Goal: Task Accomplishment & Management: Complete application form

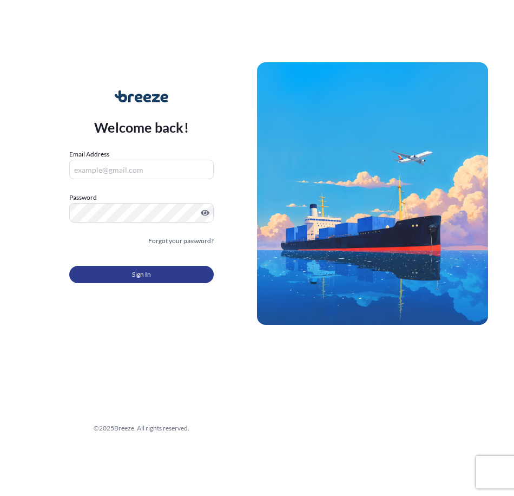
type input "[PERSON_NAME][EMAIL_ADDRESS][DOMAIN_NAME]"
click at [182, 276] on button "Sign In" at bounding box center [141, 274] width 144 height 17
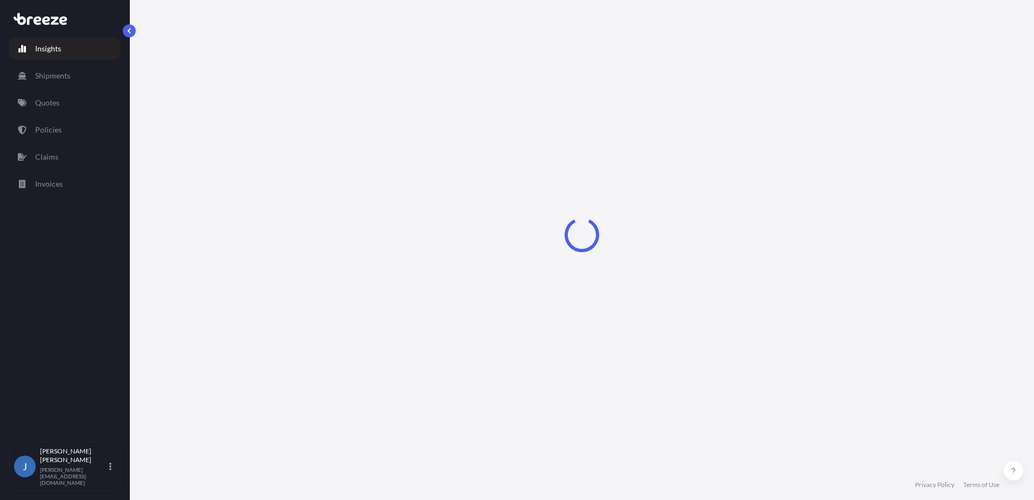
select select "2025"
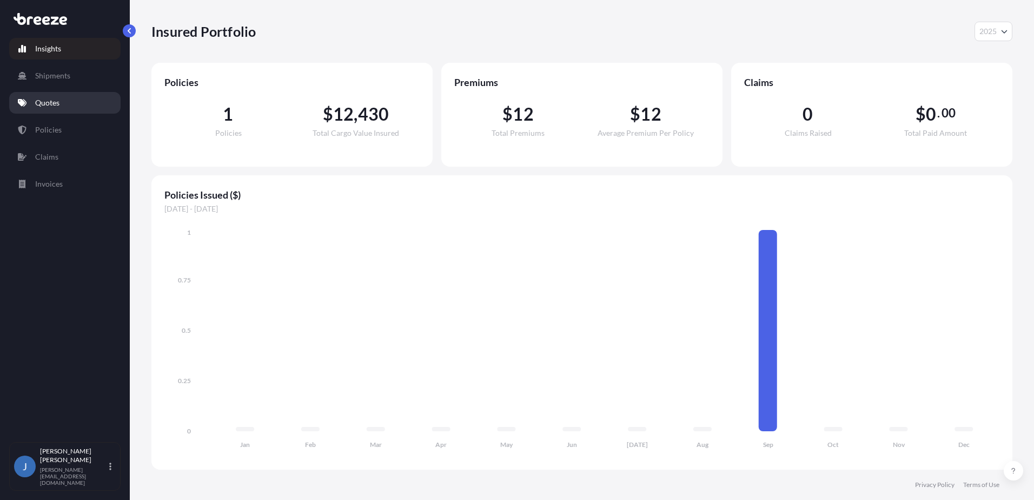
click at [61, 102] on link "Quotes" at bounding box center [64, 103] width 111 height 22
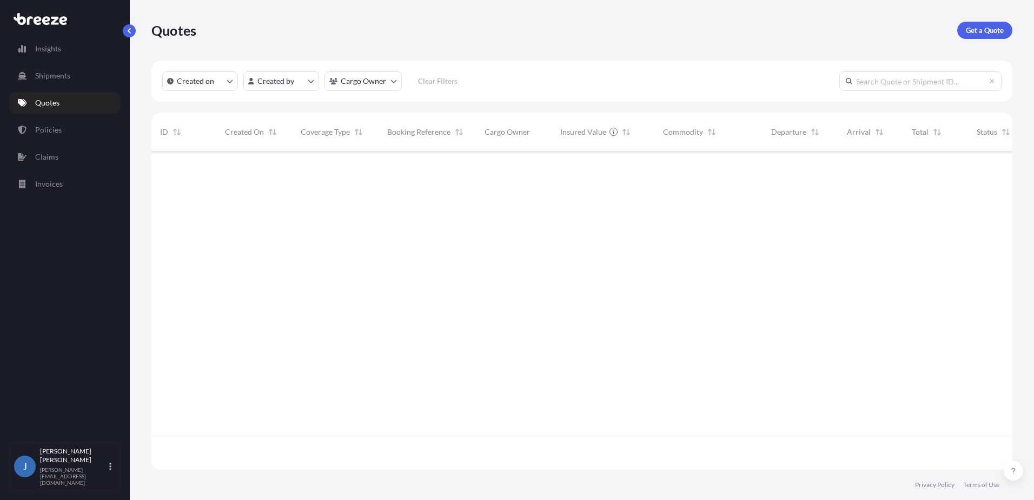
scroll to position [349, 853]
click at [513, 24] on link "Get a Quote" at bounding box center [985, 30] width 55 height 17
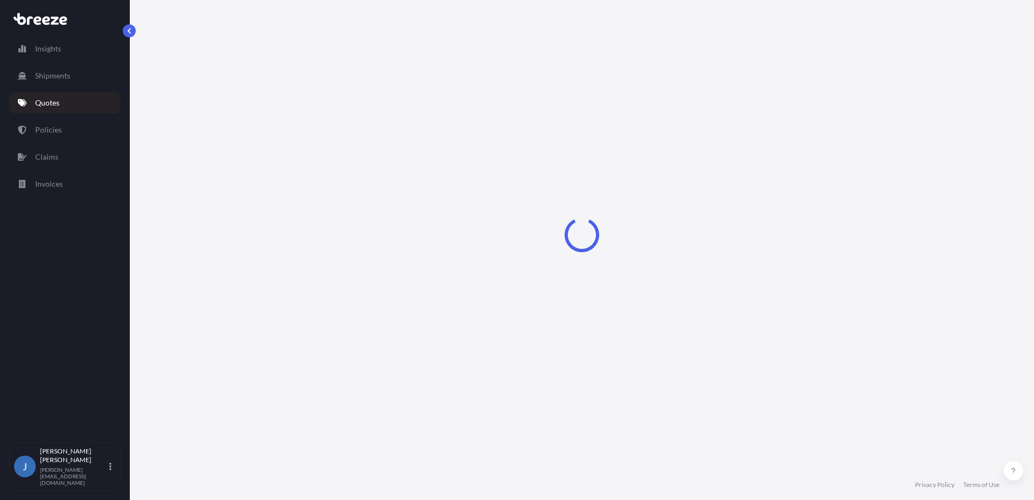
select select "Sea"
select select "1"
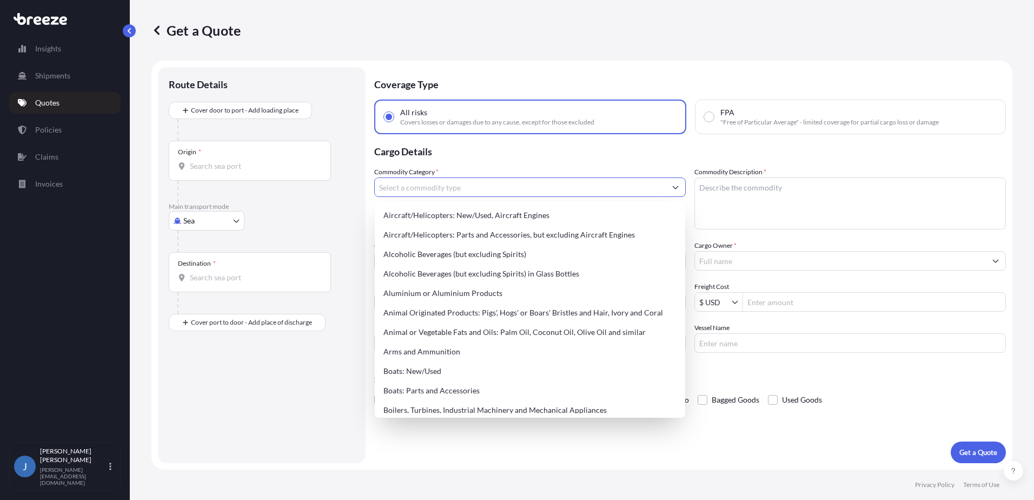
click at [399, 189] on input "Commodity Category *" at bounding box center [520, 186] width 291 height 19
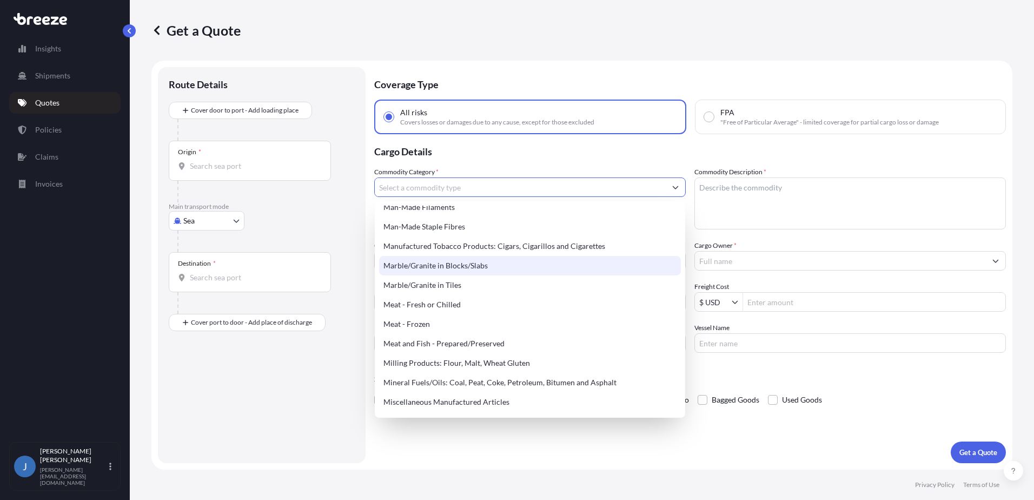
scroll to position [1407, 0]
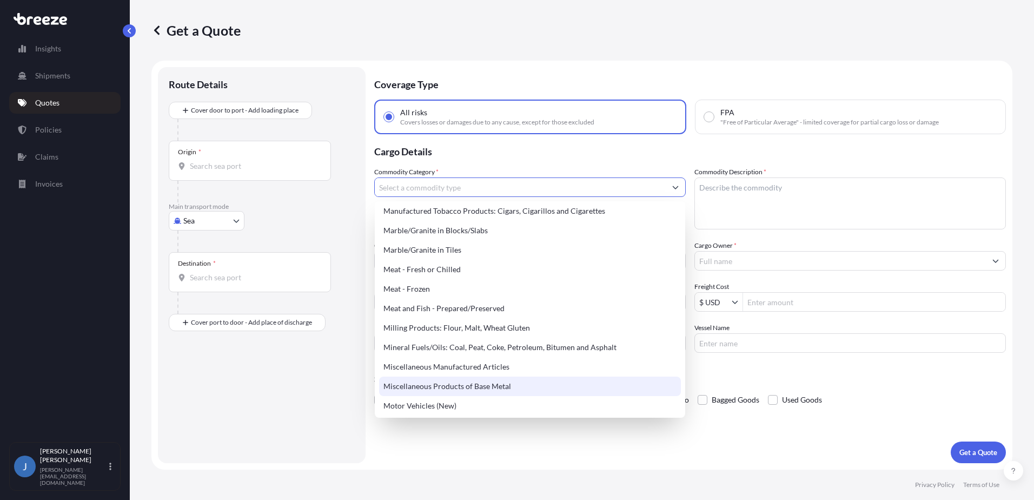
click at [487, 386] on div "Miscellaneous Products of Base Metal" at bounding box center [530, 386] width 302 height 19
type input "Miscellaneous Products of Base Metal"
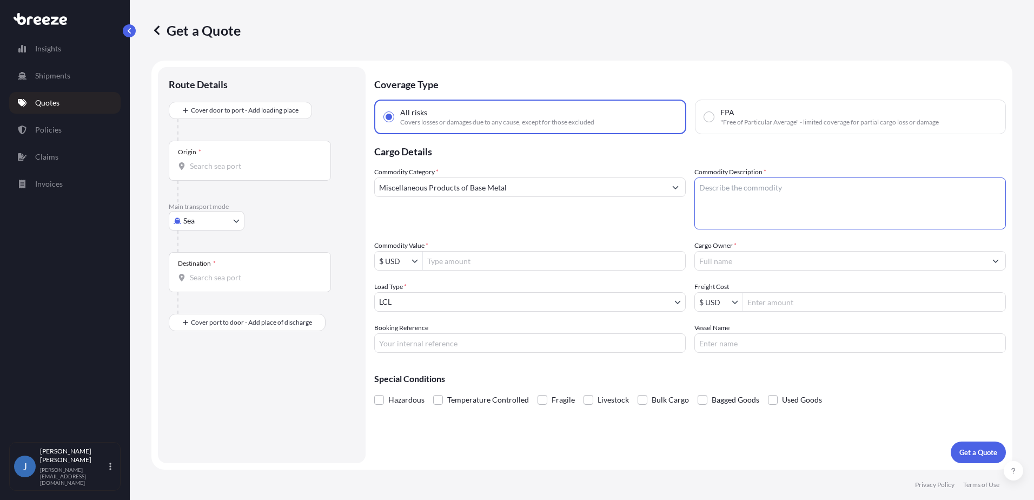
click at [513, 190] on textarea "Commodity Description *" at bounding box center [851, 203] width 312 height 52
click at [513, 191] on textarea "Tofu manufacturing Machine Parts" at bounding box center [851, 203] width 312 height 52
click at [513, 189] on textarea "Tofu manufacturing Machine Parts" at bounding box center [851, 203] width 312 height 52
type textarea "Tofu Manufacturing Machine Parts"
click at [480, 262] on input "Commodity Value *" at bounding box center [554, 260] width 262 height 19
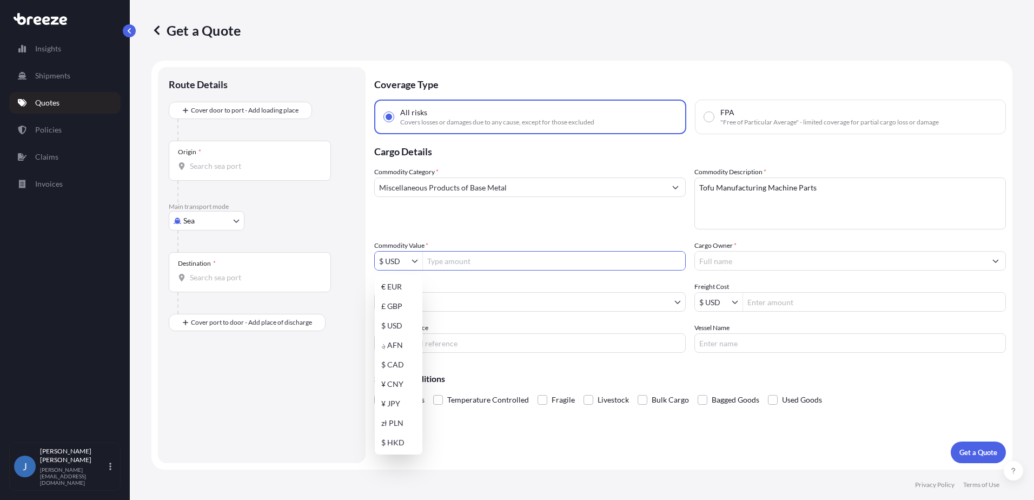
click at [417, 260] on icon "Show suggestions" at bounding box center [415, 261] width 6 height 6
click at [393, 399] on div "¥ JPY" at bounding box center [398, 403] width 43 height 19
type input "¥ JPY"
click at [513, 258] on input "Commodity Value *" at bounding box center [554, 260] width 262 height 19
click at [459, 258] on input "Commodity Value *" at bounding box center [554, 260] width 262 height 19
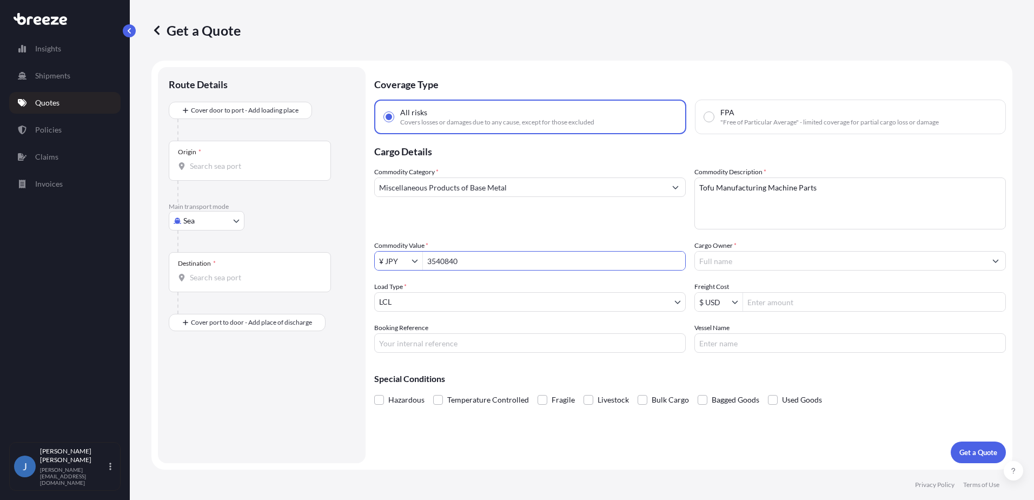
type input "3,540,840"
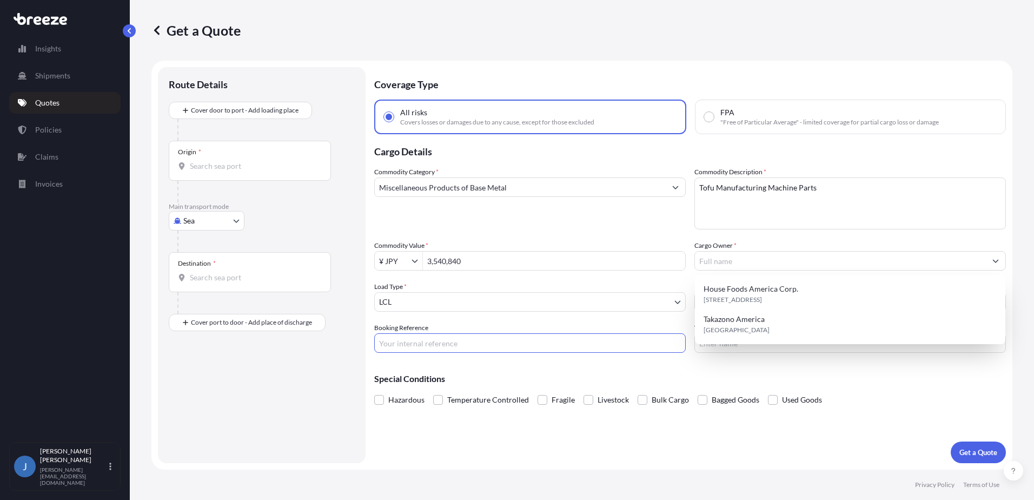
click at [500, 340] on input "Booking Reference" at bounding box center [530, 342] width 312 height 19
click at [513, 268] on input "Cargo Owner *" at bounding box center [840, 260] width 291 height 19
click at [513, 256] on input "Cargo Owner *" at bounding box center [840, 260] width 291 height 19
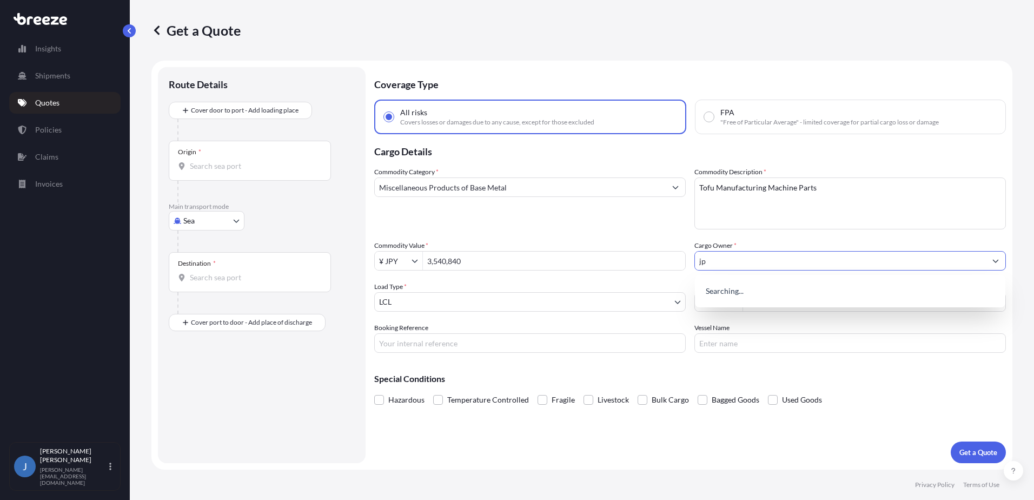
type input "j"
type input "House Foods America Corp."
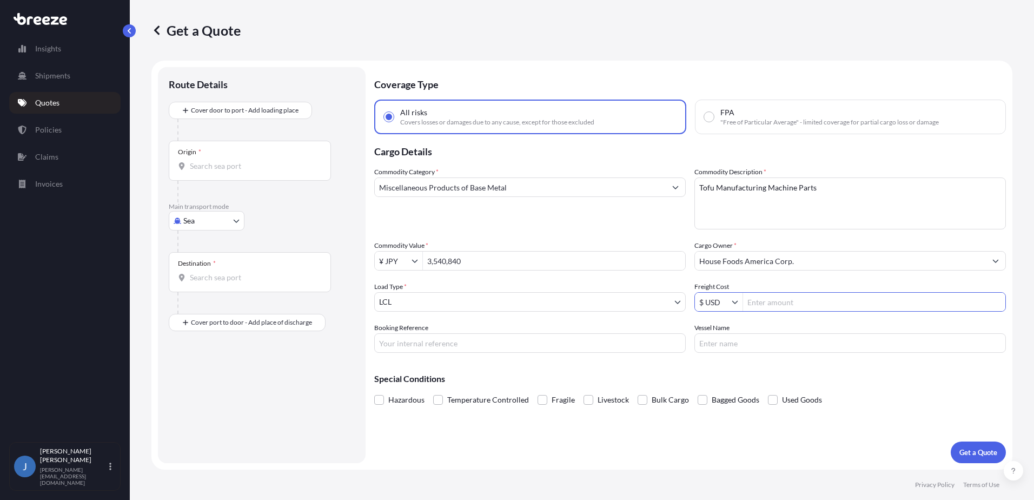
click at [513, 303] on input "Freight Cost" at bounding box center [874, 301] width 262 height 19
click at [513, 300] on input "Freight Cost" at bounding box center [874, 301] width 262 height 19
type input "4,476.23"
click at [423, 347] on input "Booking Reference" at bounding box center [530, 342] width 312 height 19
click at [451, 344] on input "Booking Reference" at bounding box center [530, 342] width 312 height 19
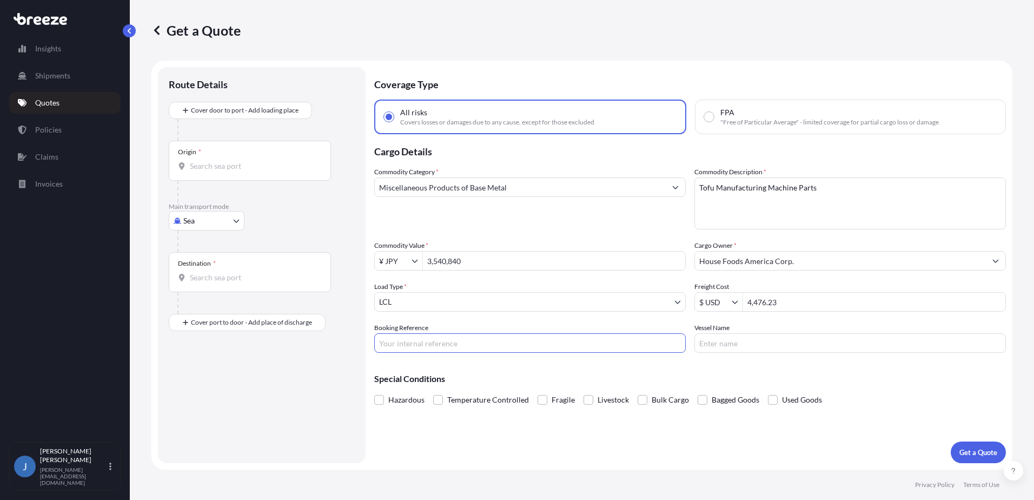
click at [397, 340] on input "Booking Reference" at bounding box center [530, 342] width 312 height 19
paste input "AI- 20250927- 126"
type input "AI- 20250927- 126"
click at [502, 333] on div "Booking Reference AI- 20250927- 126" at bounding box center [530, 337] width 312 height 30
click at [513, 344] on input "Vessel Name" at bounding box center [851, 342] width 312 height 19
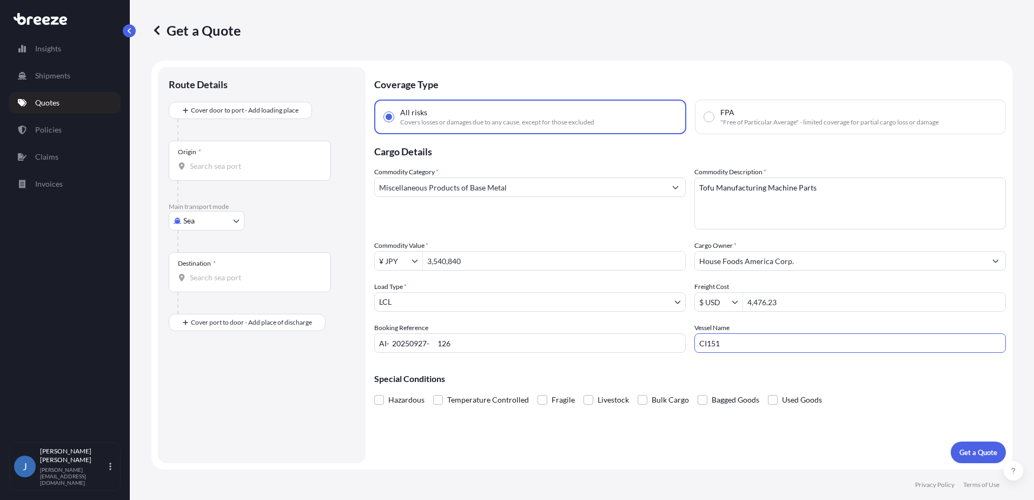
type input "CI151"
click at [214, 163] on input "Origin *" at bounding box center [254, 166] width 128 height 11
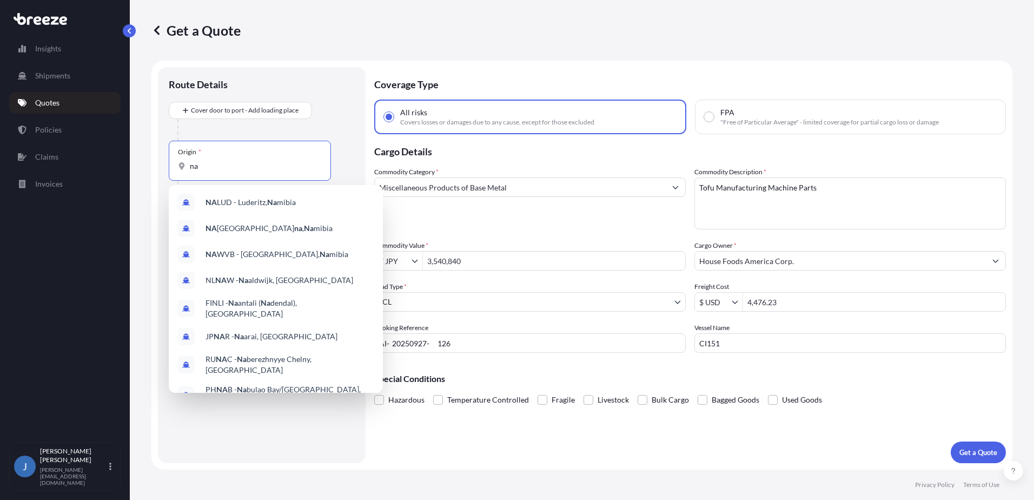
type input "n"
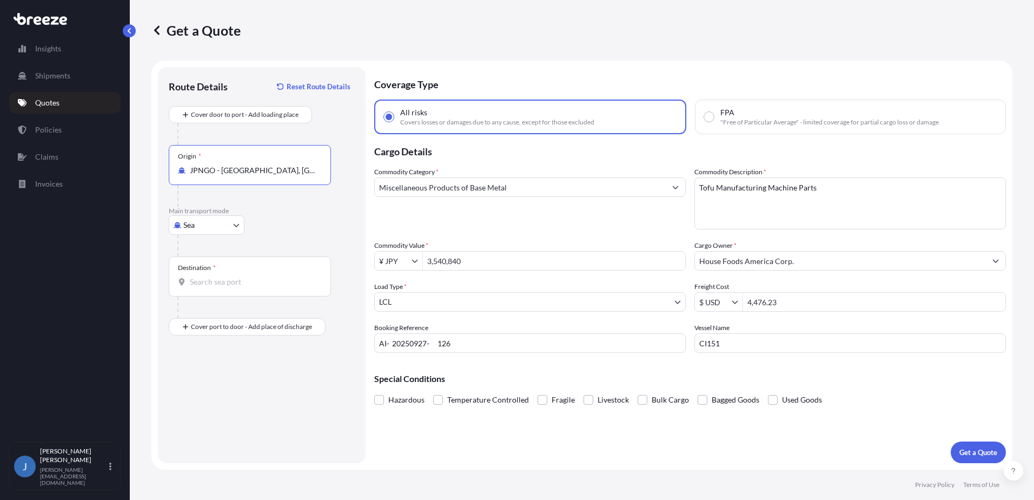
type input "JPNGO - [GEOGRAPHIC_DATA], [GEOGRAPHIC_DATA], [GEOGRAPHIC_DATA]"
click at [251, 280] on input "Destination *" at bounding box center [254, 281] width 128 height 11
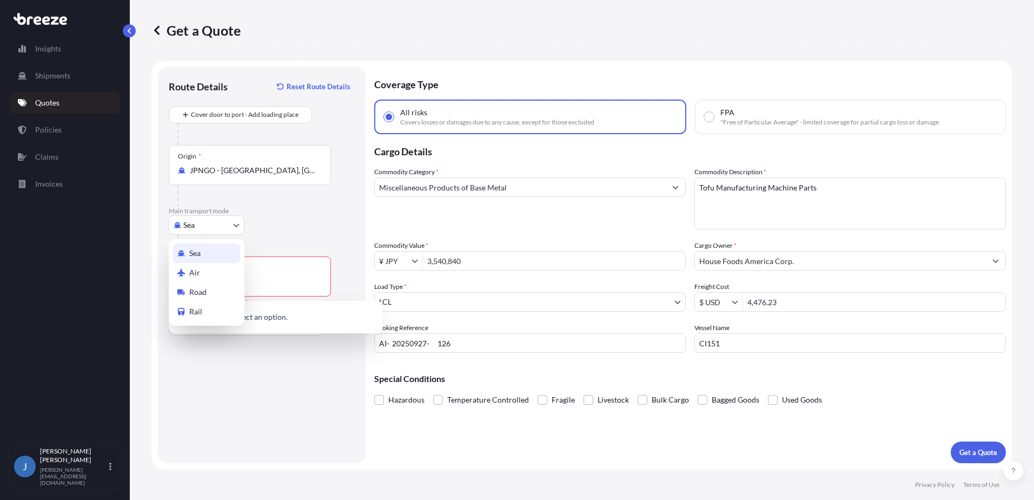
click at [203, 223] on body "0 options available. Insights Shipments Quotes Policies Claims Invoices J [PERS…" at bounding box center [517, 250] width 1034 height 500
click at [202, 267] on div "Air" at bounding box center [206, 272] width 67 height 19
select select "Air"
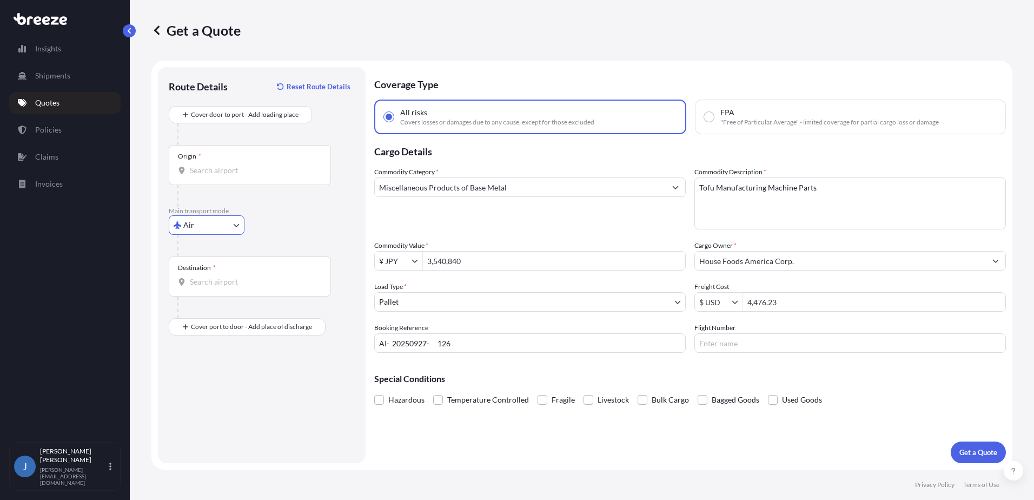
click at [231, 276] on input "Destination *" at bounding box center [254, 281] width 128 height 11
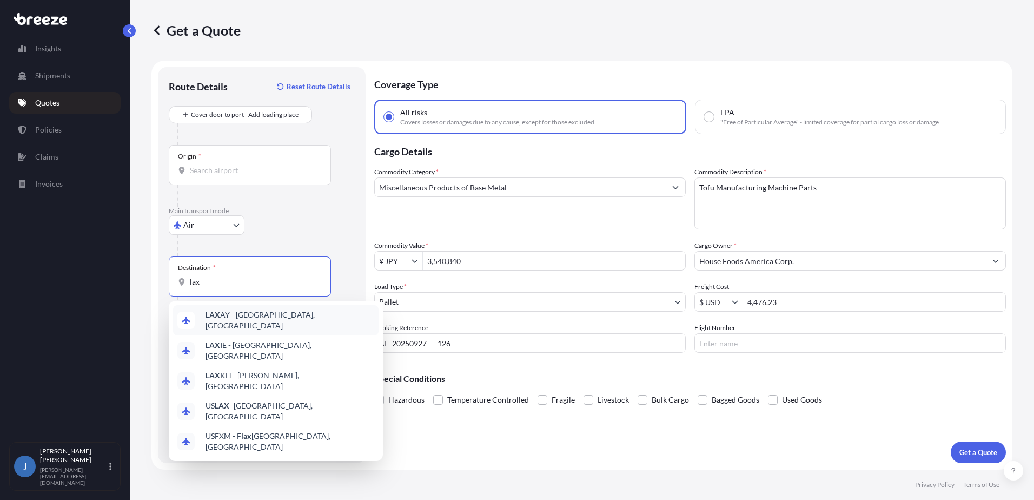
click at [318, 286] on body "0 options available. 5 options available. Insights Shipments Quotes Policies Cl…" at bounding box center [517, 250] width 1034 height 500
click at [249, 400] on span "US LAX - [GEOGRAPHIC_DATA], [GEOGRAPHIC_DATA]" at bounding box center [290, 411] width 169 height 22
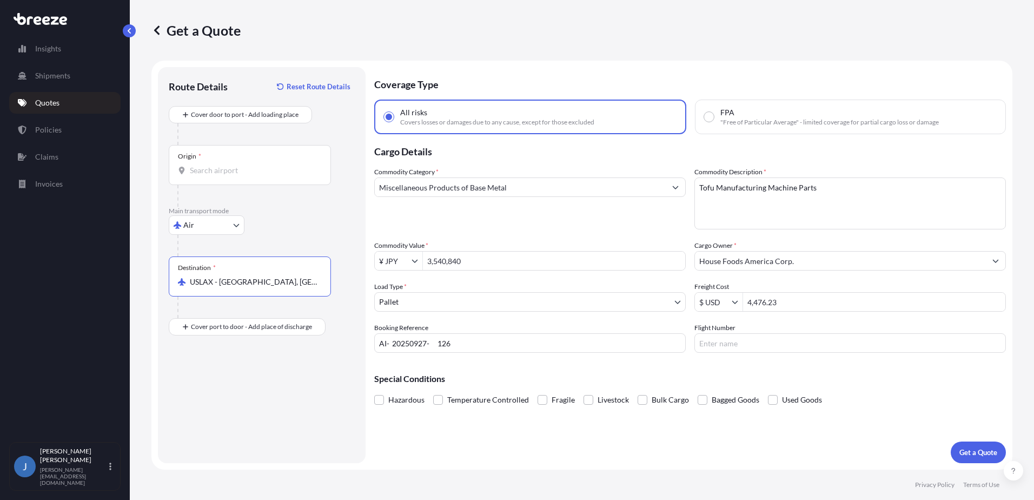
type input "USLAX - [GEOGRAPHIC_DATA], [GEOGRAPHIC_DATA]"
click at [248, 167] on input "Origin *" at bounding box center [254, 170] width 128 height 11
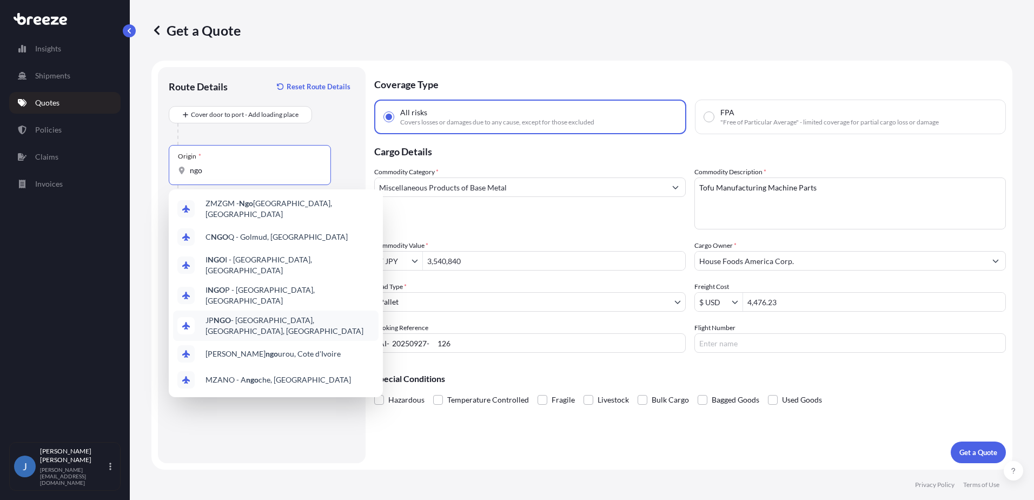
click at [254, 315] on span "[PERSON_NAME] - [GEOGRAPHIC_DATA], [GEOGRAPHIC_DATA], [GEOGRAPHIC_DATA]" at bounding box center [290, 326] width 169 height 22
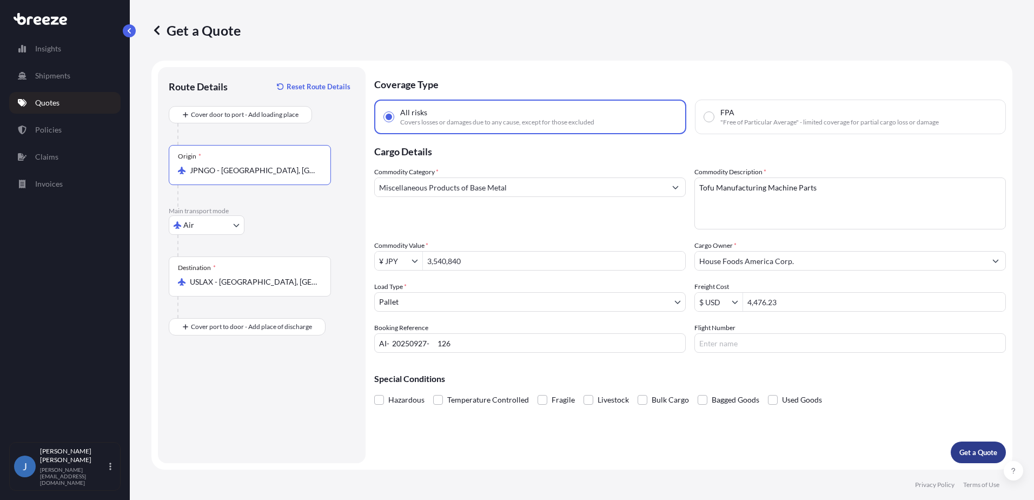
type input "JPNGO - [GEOGRAPHIC_DATA], [GEOGRAPHIC_DATA], [GEOGRAPHIC_DATA]"
click at [513, 457] on p "Get a Quote" at bounding box center [979, 452] width 38 height 11
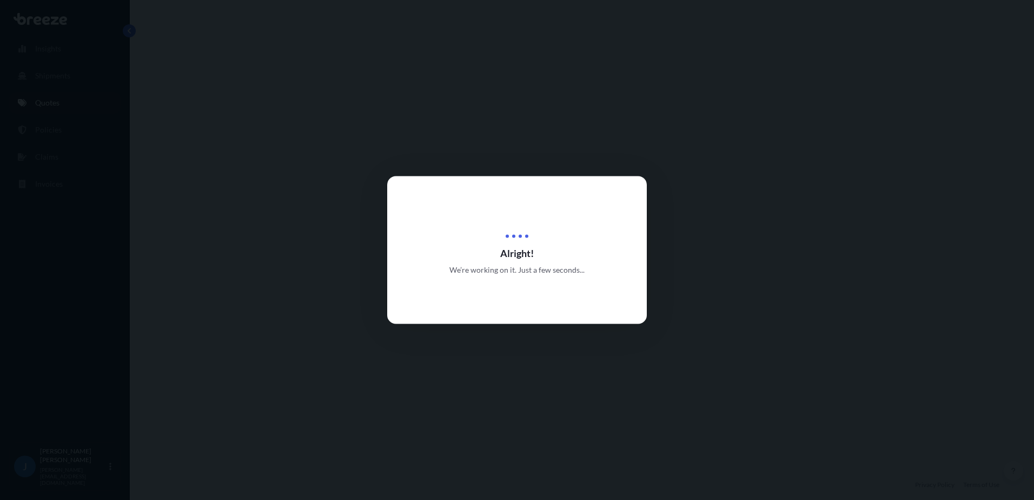
select select "Air"
select select "1"
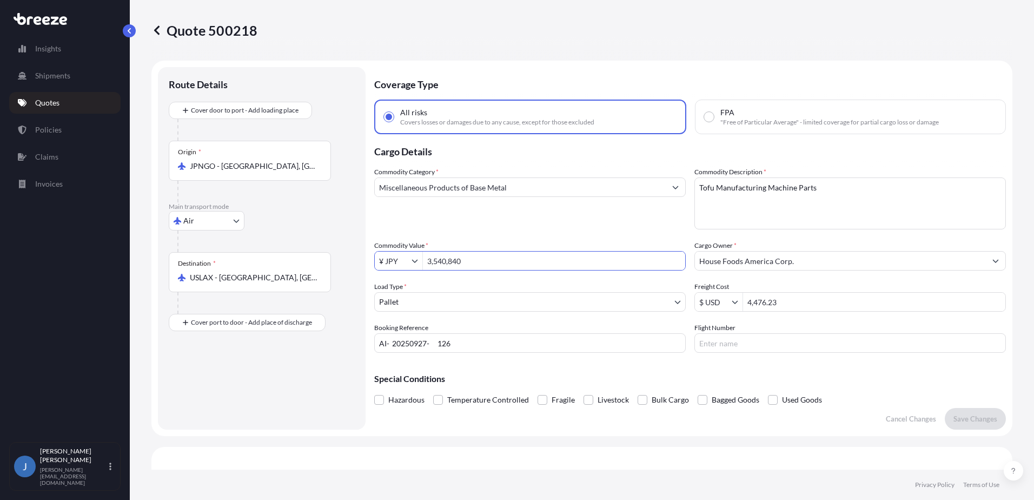
click at [478, 262] on input "3,540,840" at bounding box center [554, 260] width 262 height 19
drag, startPoint x: 438, startPoint y: 259, endPoint x: 424, endPoint y: 260, distance: 14.1
click at [424, 260] on input "3,540,840" at bounding box center [554, 260] width 262 height 19
type input "3,540,840.01"
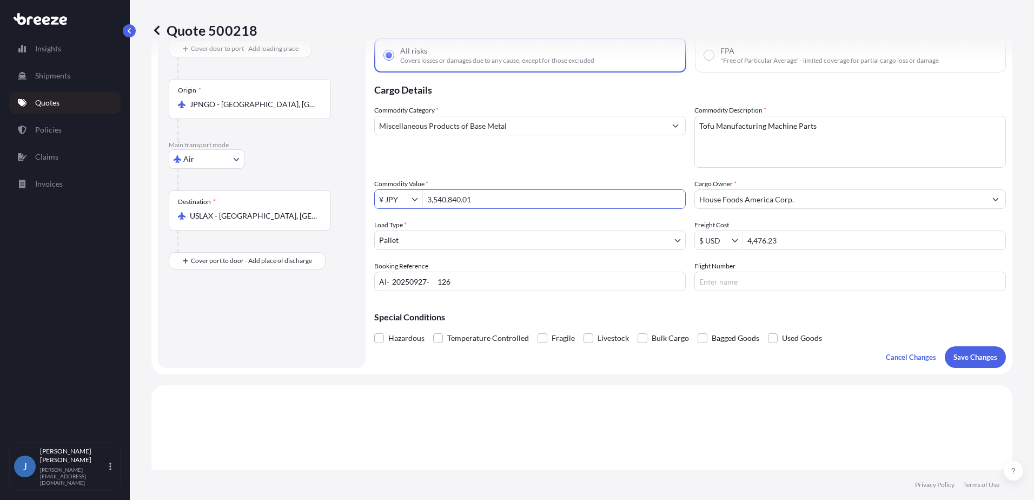
scroll to position [54, 0]
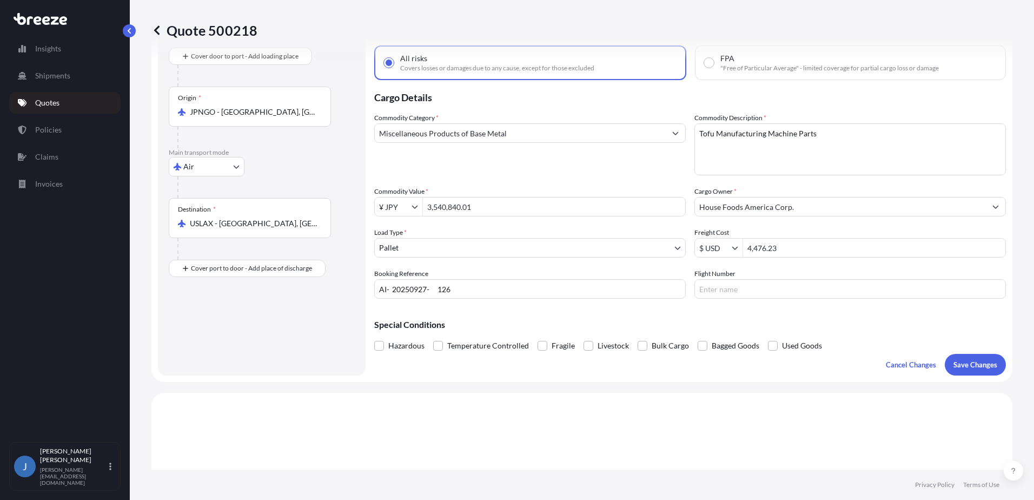
click at [513, 252] on input "4,476.23" at bounding box center [874, 247] width 262 height 19
click at [513, 205] on input "3,540,840.01" at bounding box center [554, 206] width 262 height 19
drag, startPoint x: 517, startPoint y: 205, endPoint x: 427, endPoint y: 212, distance: 90.1
click at [427, 212] on input "3,540,840.01" at bounding box center [554, 206] width 262 height 19
click at [417, 212] on div "¥ JPY" at bounding box center [399, 206] width 48 height 19
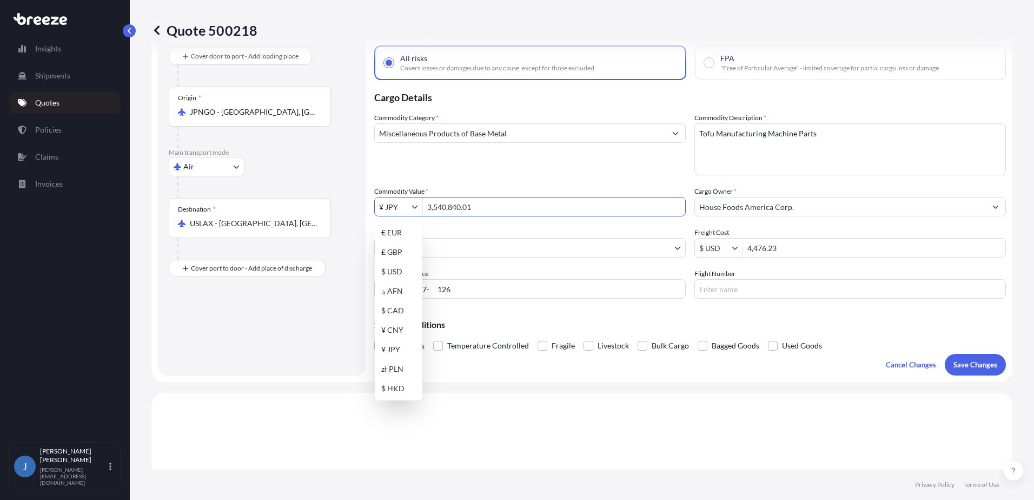
click at [413, 210] on button "Show suggestions" at bounding box center [417, 206] width 11 height 11
click at [404, 274] on div "$ USD" at bounding box center [398, 271] width 43 height 19
type input "$ USD"
click at [497, 205] on input "3,540,840.01" at bounding box center [554, 206] width 262 height 19
drag, startPoint x: 497, startPoint y: 205, endPoint x: 423, endPoint y: 208, distance: 74.7
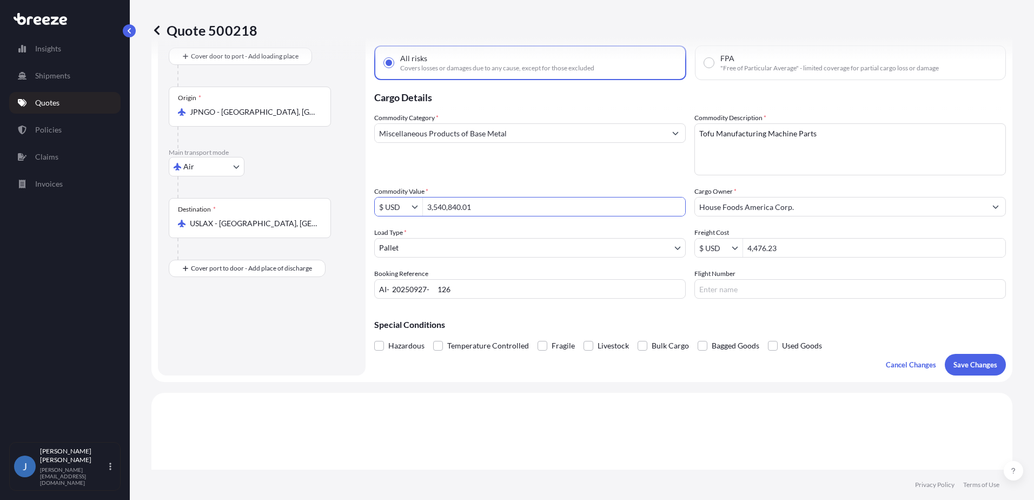
click at [423, 208] on div "$ USD 3,540,840.01" at bounding box center [530, 206] width 312 height 19
type input "23,834.41"
click at [513, 208] on input "House Foods America Corp." at bounding box center [840, 206] width 291 height 19
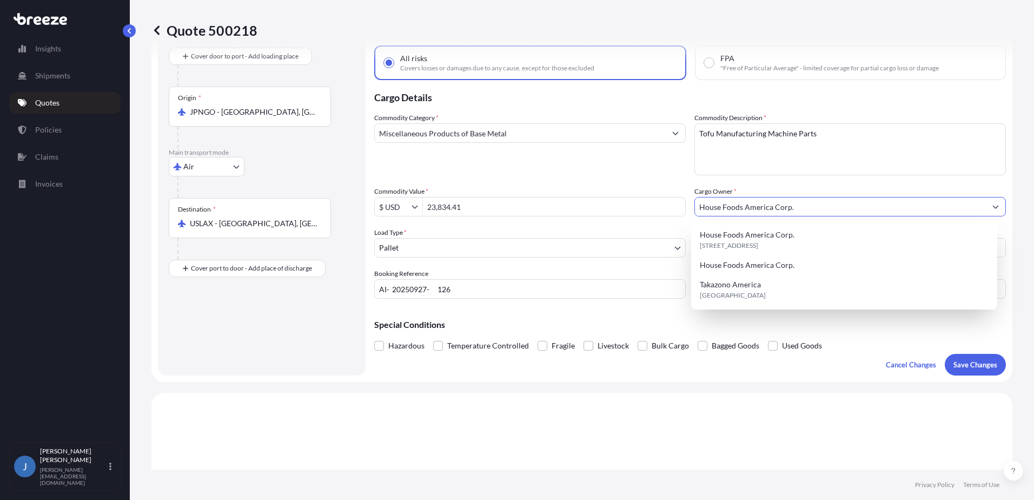
click at [513, 208] on input "House Foods America Corp." at bounding box center [840, 206] width 291 height 19
click at [513, 263] on span "House Foods America Corp." at bounding box center [747, 265] width 95 height 11
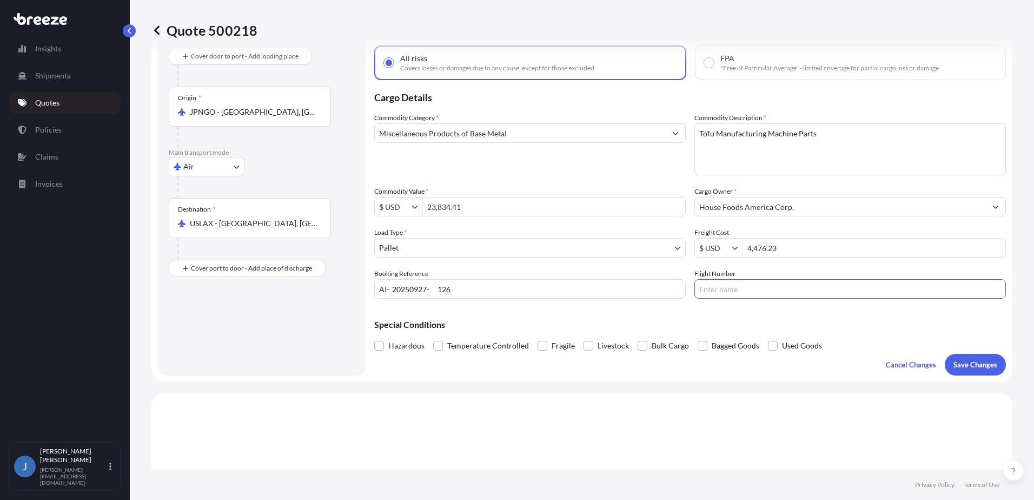
click at [513, 292] on input "Flight Number" at bounding box center [851, 288] width 312 height 19
type input "c"
click at [513, 287] on input "ci5322" at bounding box center [851, 288] width 312 height 19
type input "c5322"
click at [513, 287] on input "c5322" at bounding box center [851, 288] width 312 height 19
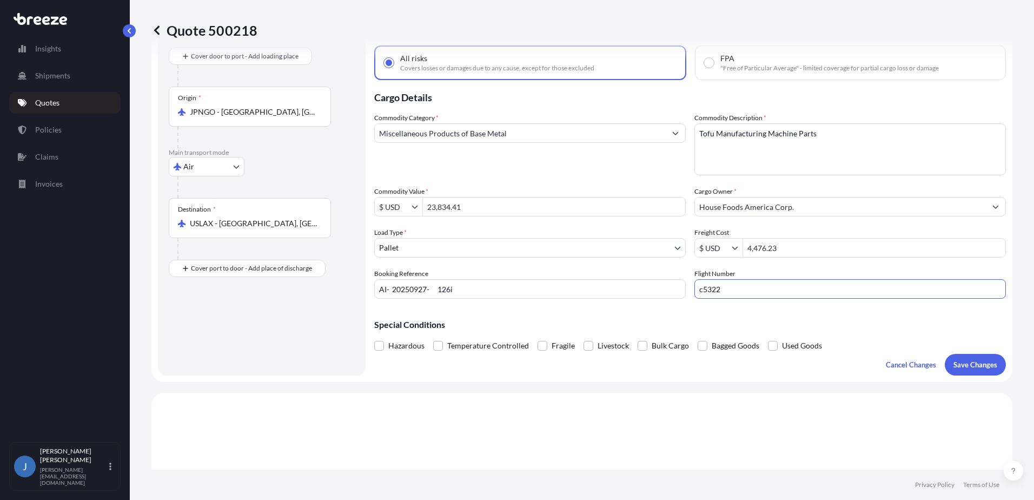
click at [513, 287] on input "c5322" at bounding box center [851, 288] width 312 height 19
click at [513, 285] on input "AI- 20250927- 126i" at bounding box center [530, 288] width 312 height 19
type input "AI- 20250927- 126"
click at [513, 294] on input "c5322" at bounding box center [851, 288] width 312 height 19
drag, startPoint x: 646, startPoint y: 299, endPoint x: 640, endPoint y: 298, distance: 6.0
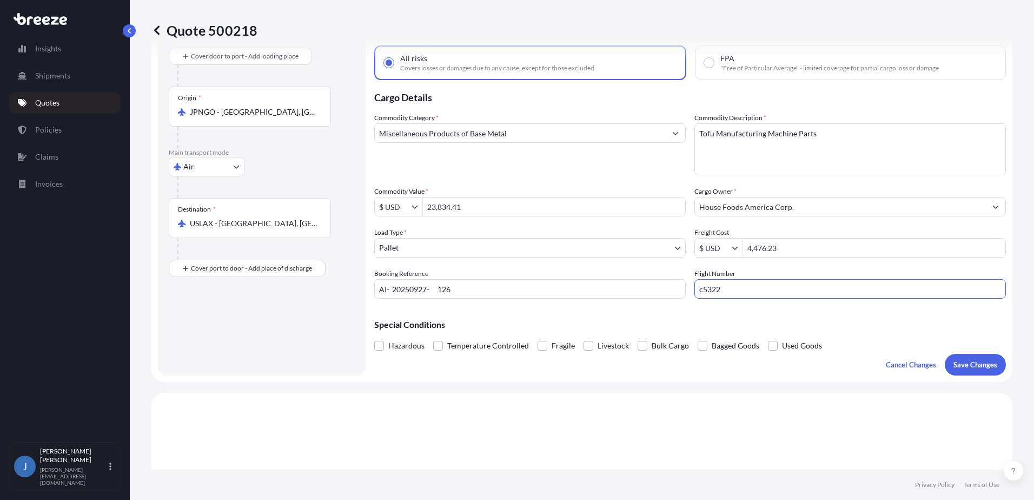
click at [513, 298] on div "Commodity Category * Miscellaneous Products of Base Metal Commodity Description…" at bounding box center [690, 206] width 632 height 186
type input "CI5322"
click at [513, 367] on p "Save Changes" at bounding box center [976, 364] width 44 height 11
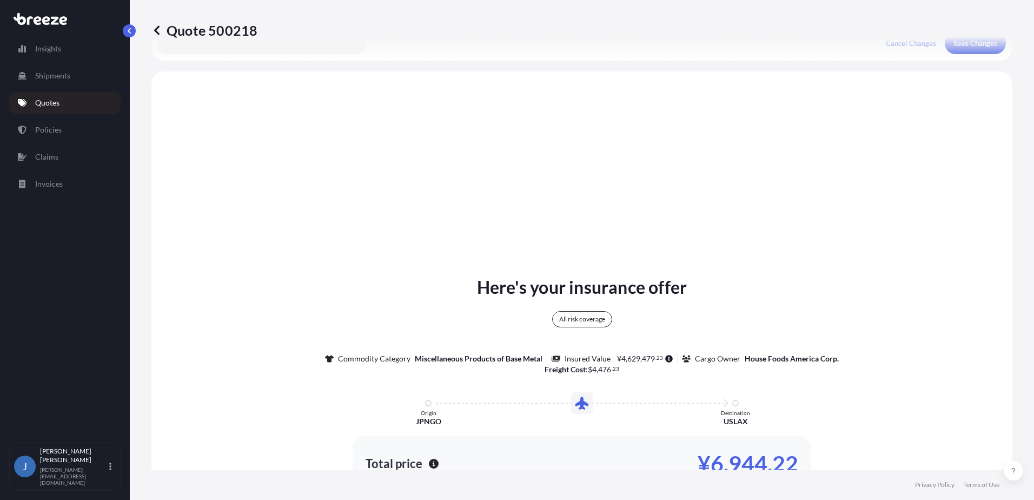
scroll to position [393, 0]
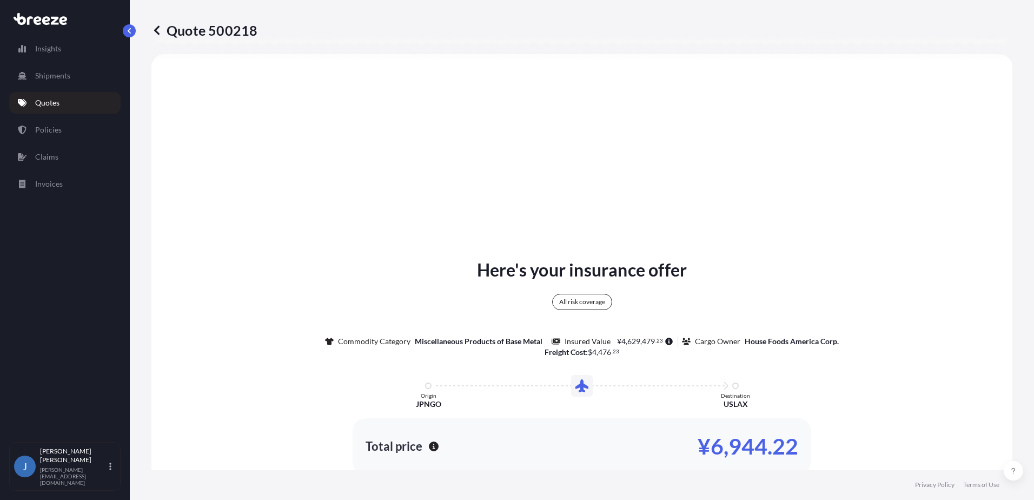
select select "Air"
select select "1"
type input "$ USD"
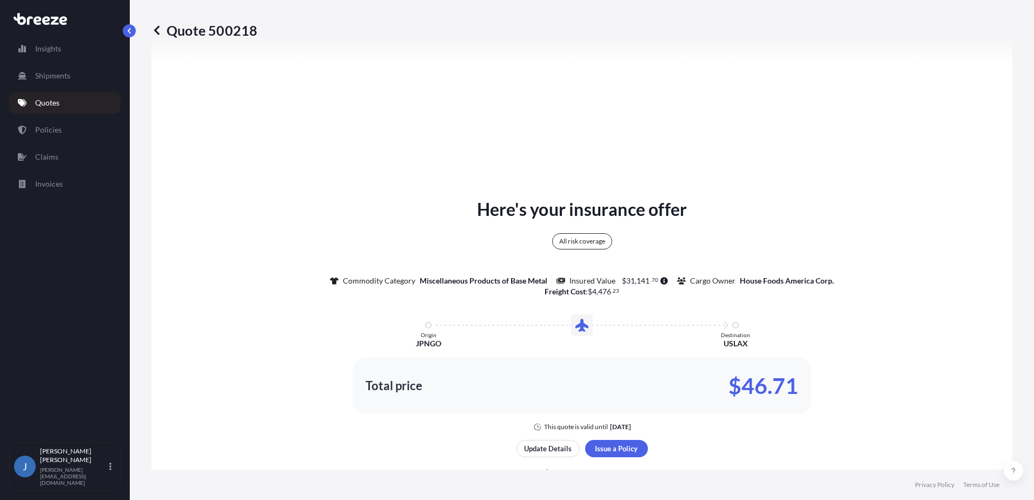
scroll to position [516, 0]
